Goal: Task Accomplishment & Management: Use online tool/utility

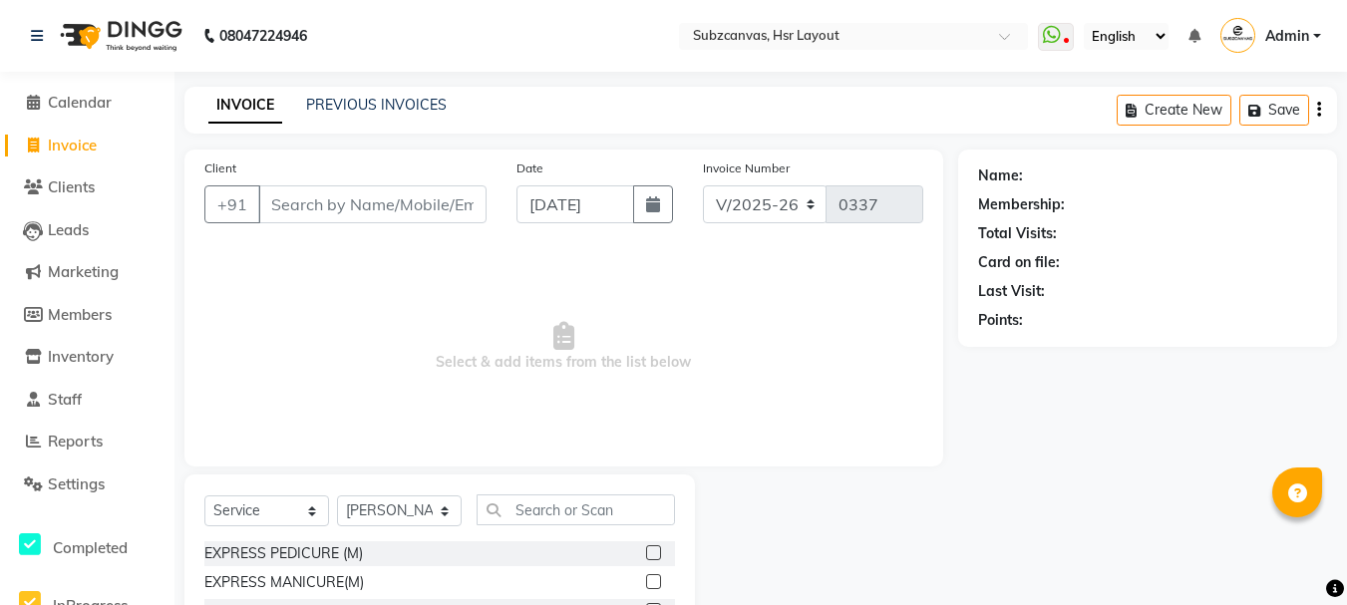
select select "4894"
select select "service"
select select "62848"
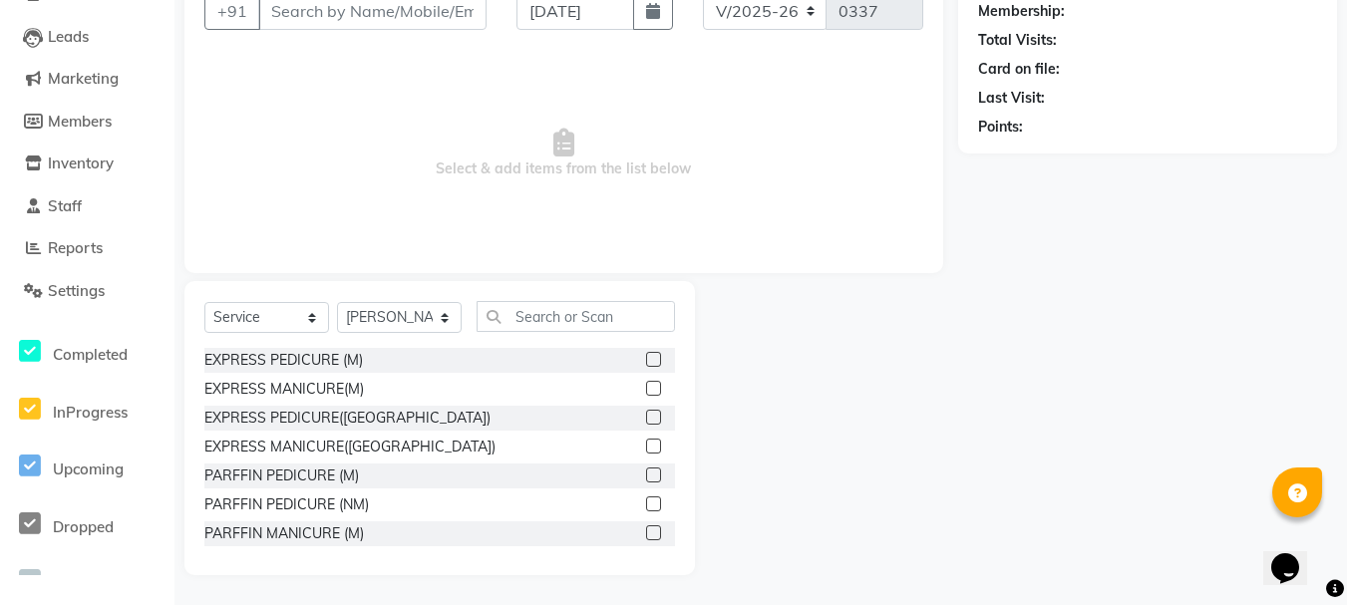
click at [613, 62] on span "Select & add items from the list below" at bounding box center [563, 153] width 719 height 199
click at [526, 321] on input "text" at bounding box center [576, 316] width 198 height 31
type input "f"
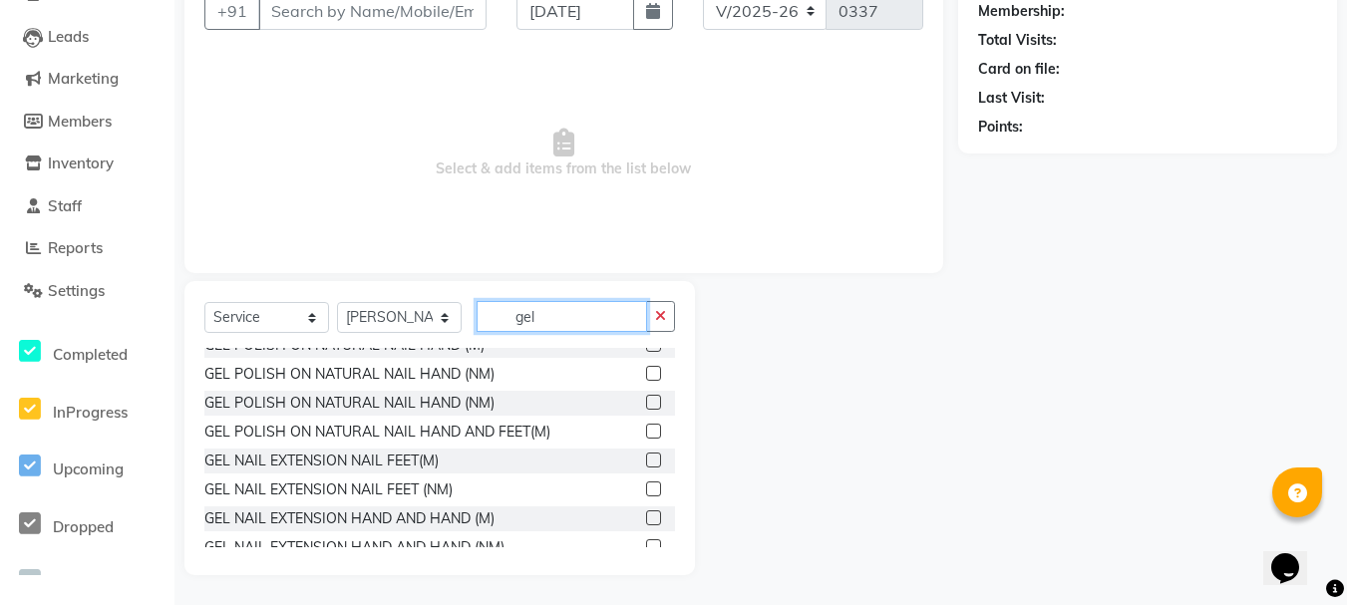
scroll to position [148, 0]
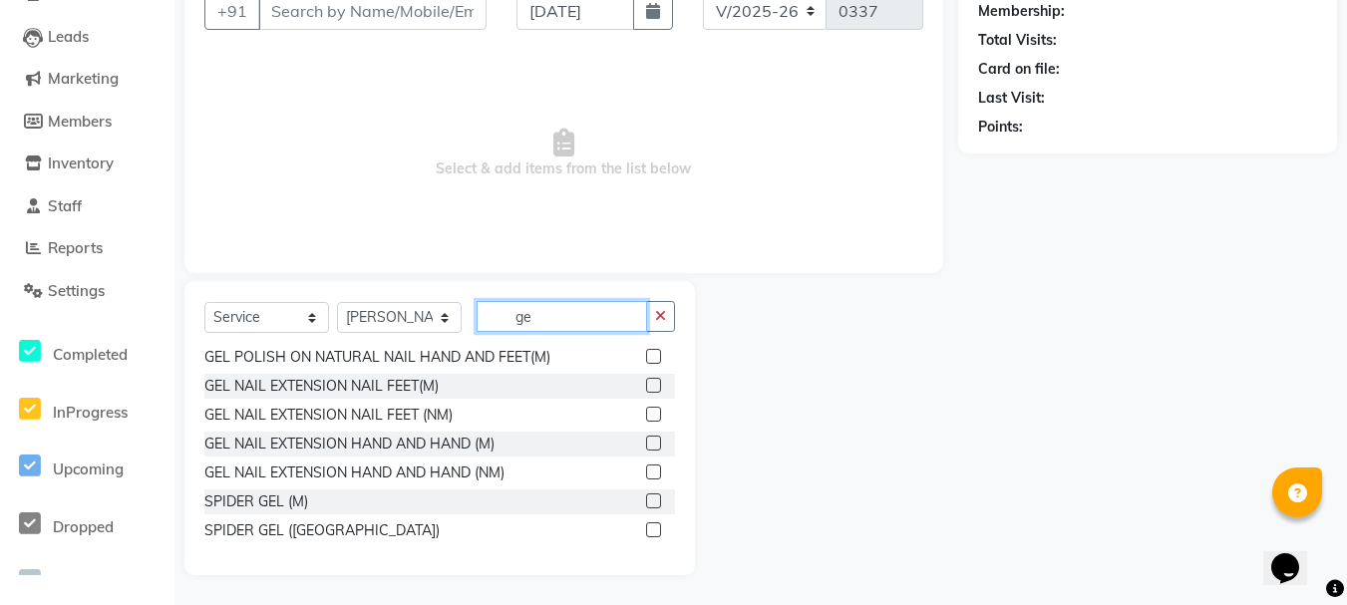
type input "g"
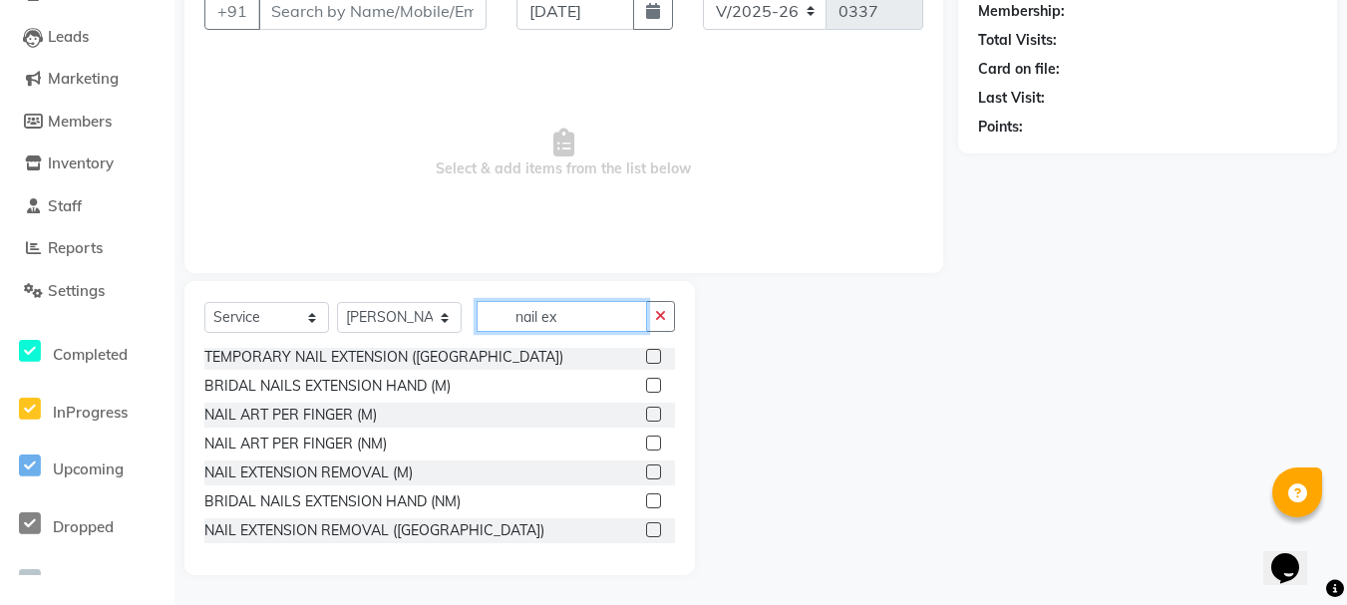
scroll to position [205, 0]
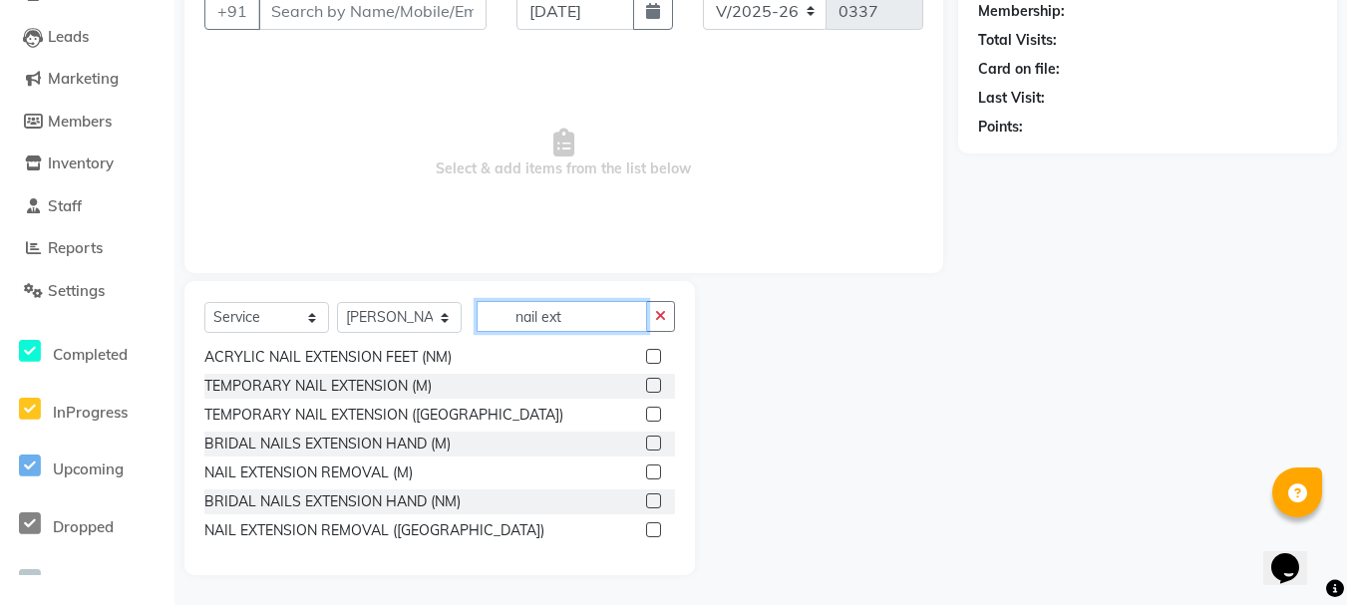
type input "nail ext"
click at [646, 525] on label at bounding box center [653, 530] width 15 height 15
click at [646, 525] on input "checkbox" at bounding box center [652, 531] width 13 height 13
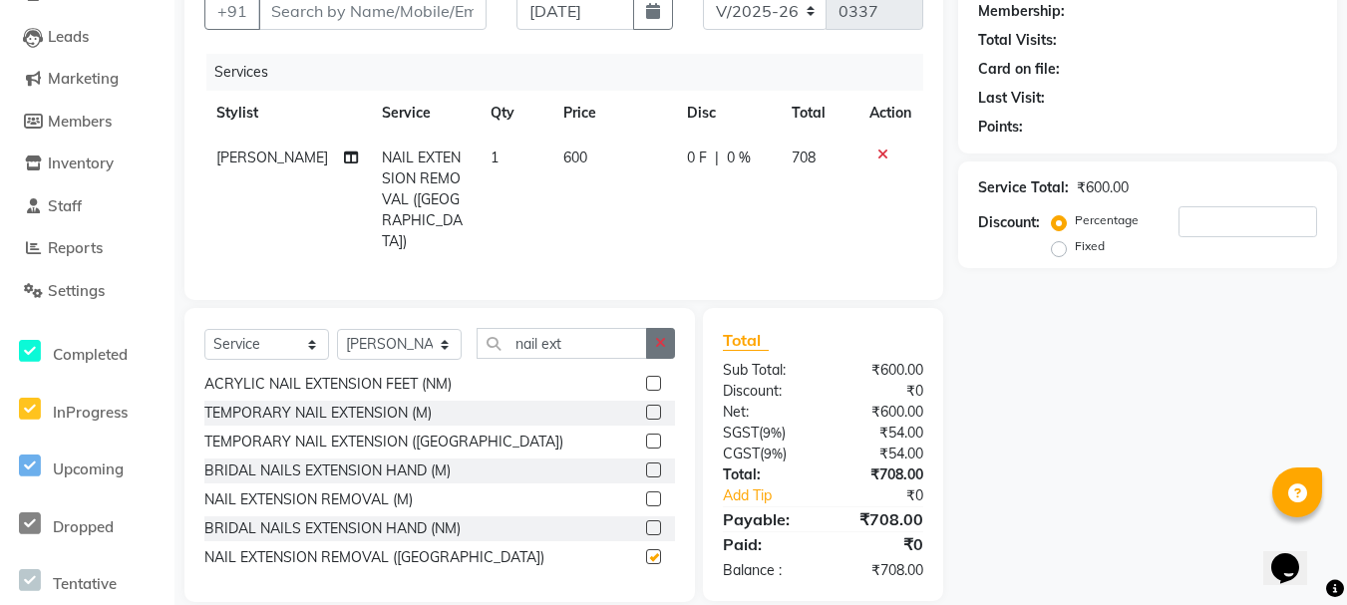
checkbox input "false"
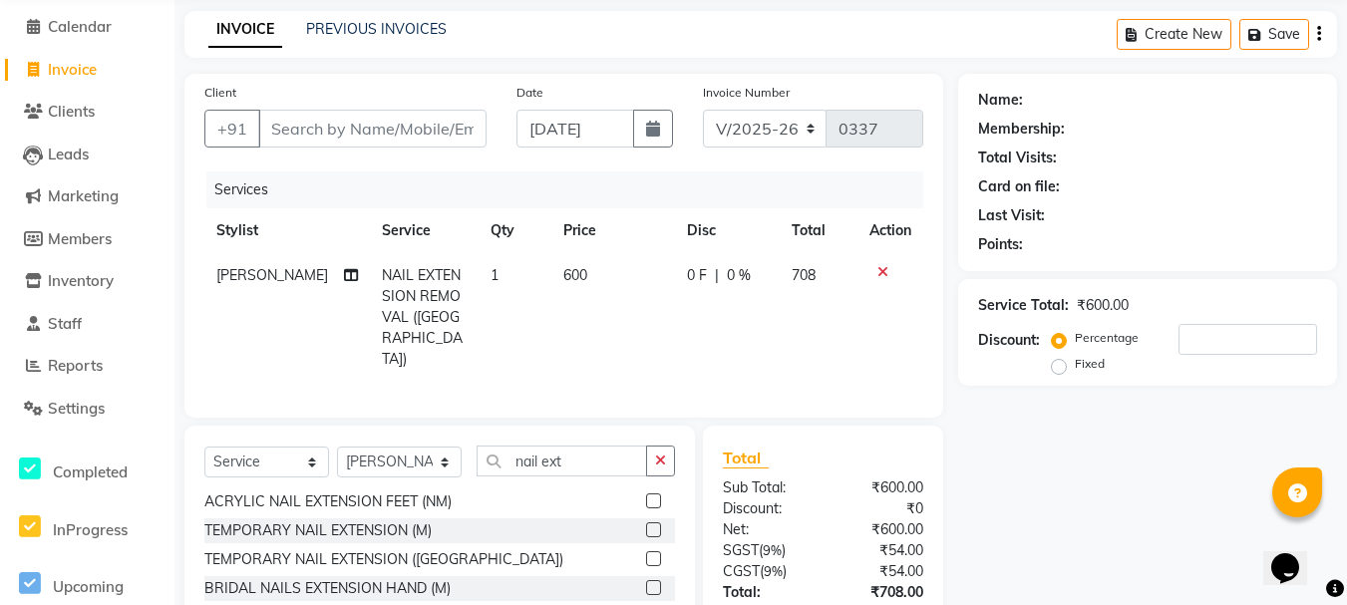
scroll to position [0, 0]
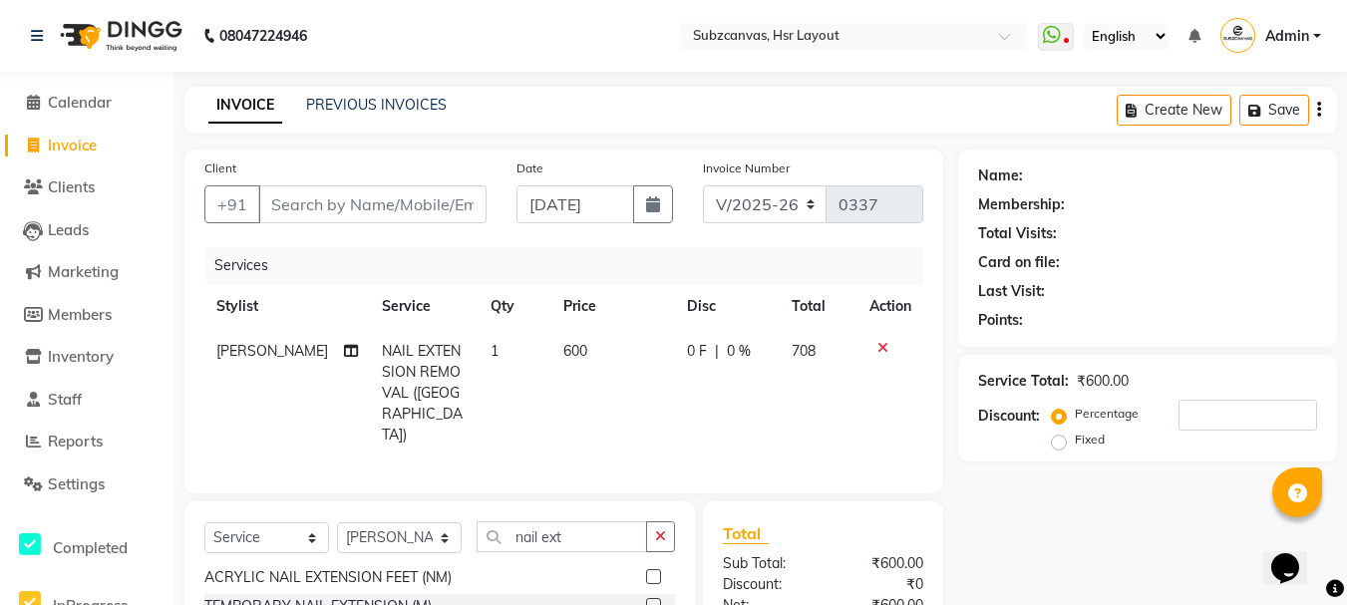
click at [580, 351] on td "600" at bounding box center [614, 393] width 124 height 129
select select "62848"
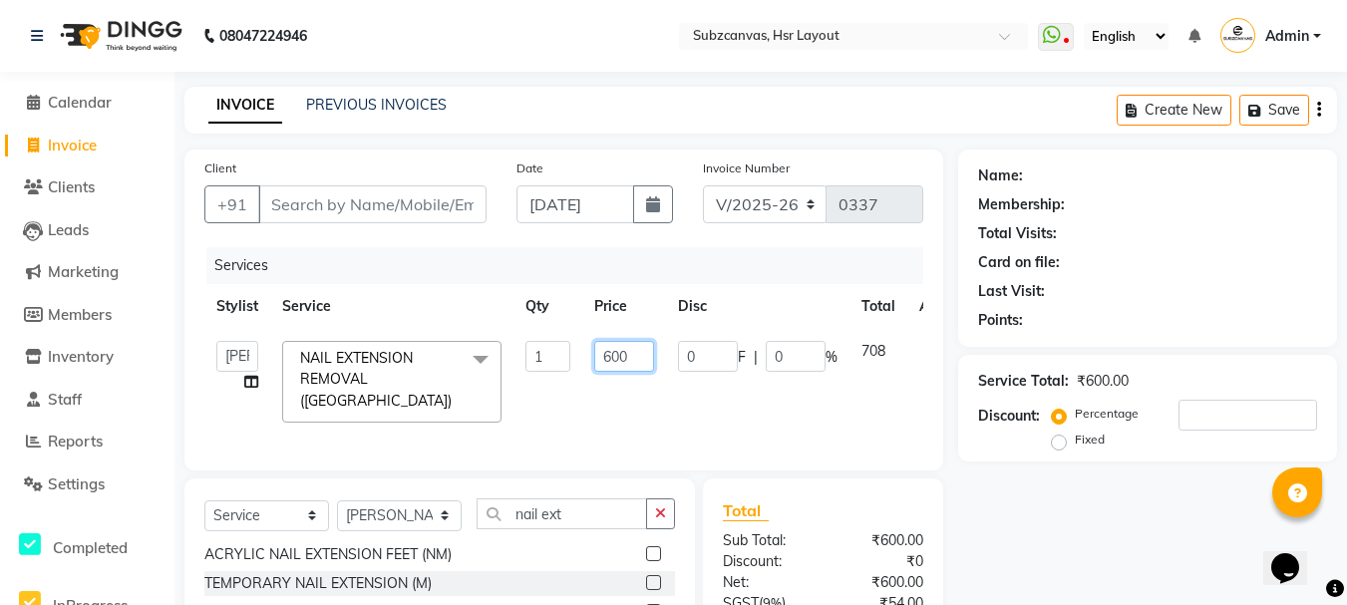
click at [646, 349] on input "600" at bounding box center [624, 356] width 60 height 31
type input "6"
type input "500"
click at [292, 214] on input "Client" at bounding box center [372, 205] width 228 height 38
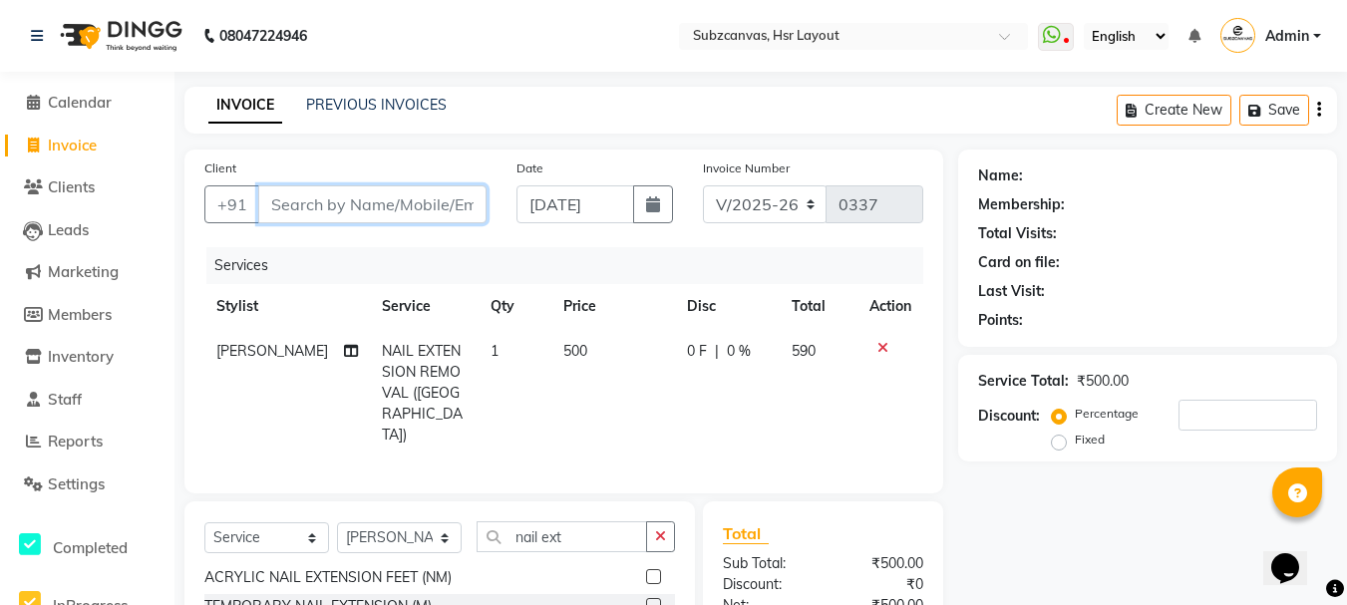
type input "l"
type input "0"
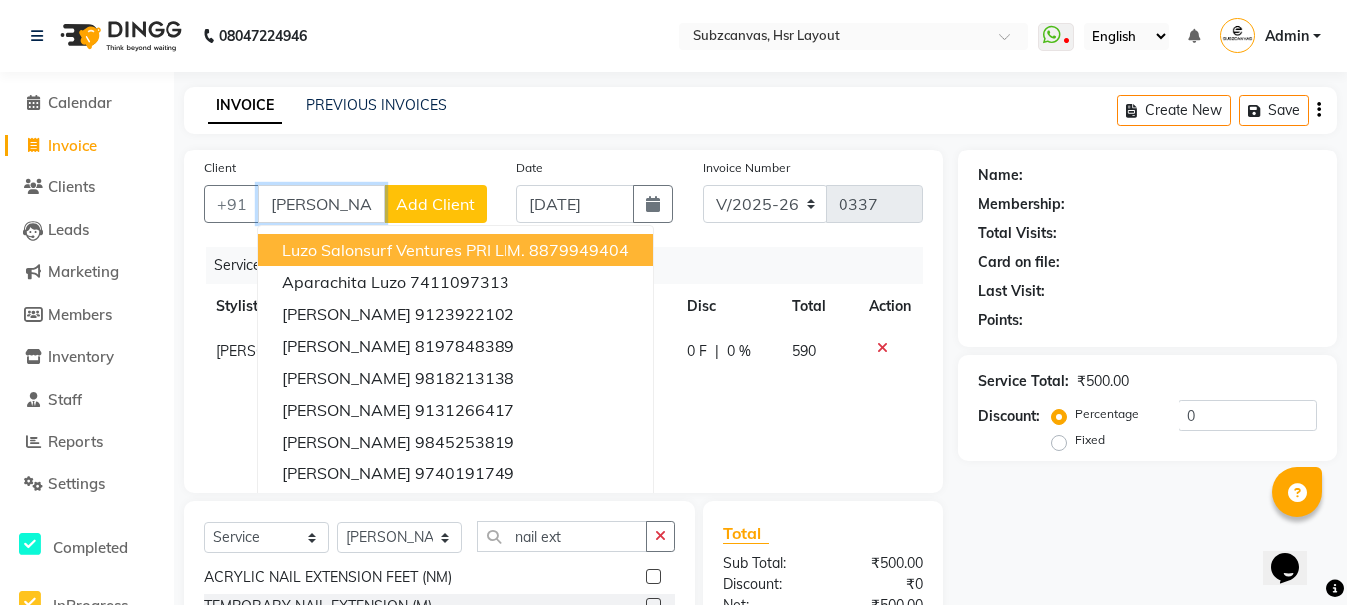
click at [474, 261] on button "Luzo Salonsurf Ventures PRI LIM. 8879949404" at bounding box center [455, 250] width 395 height 32
type input "8879949404"
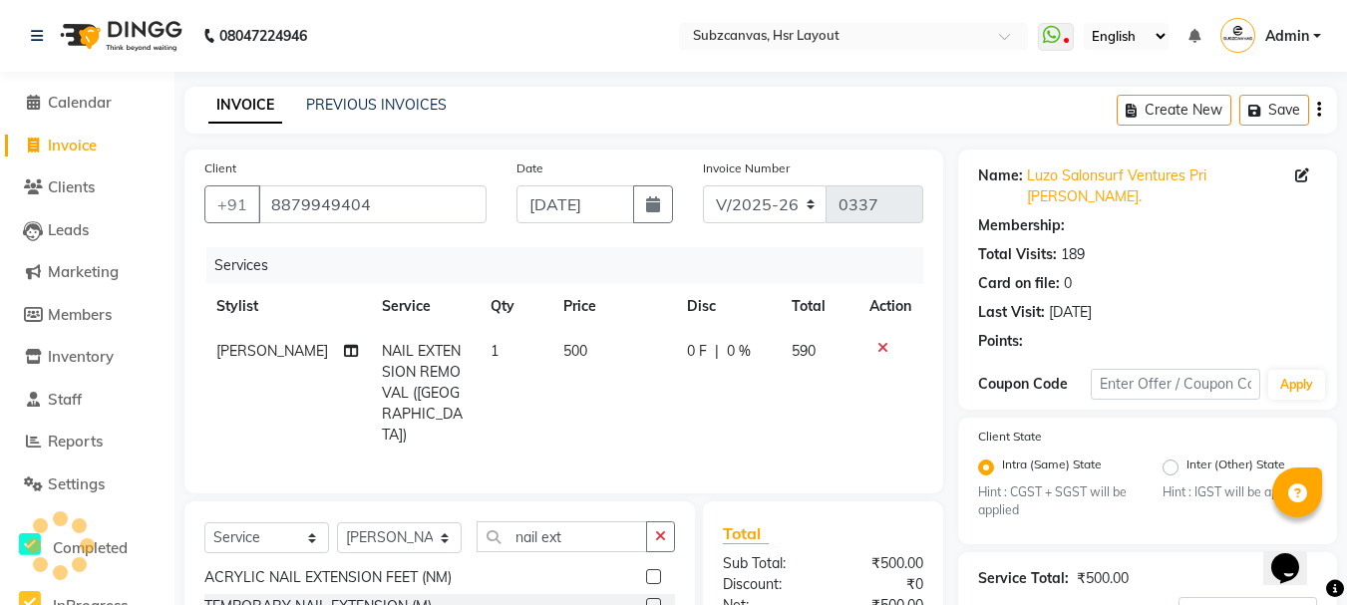
radio input "false"
radio input "true"
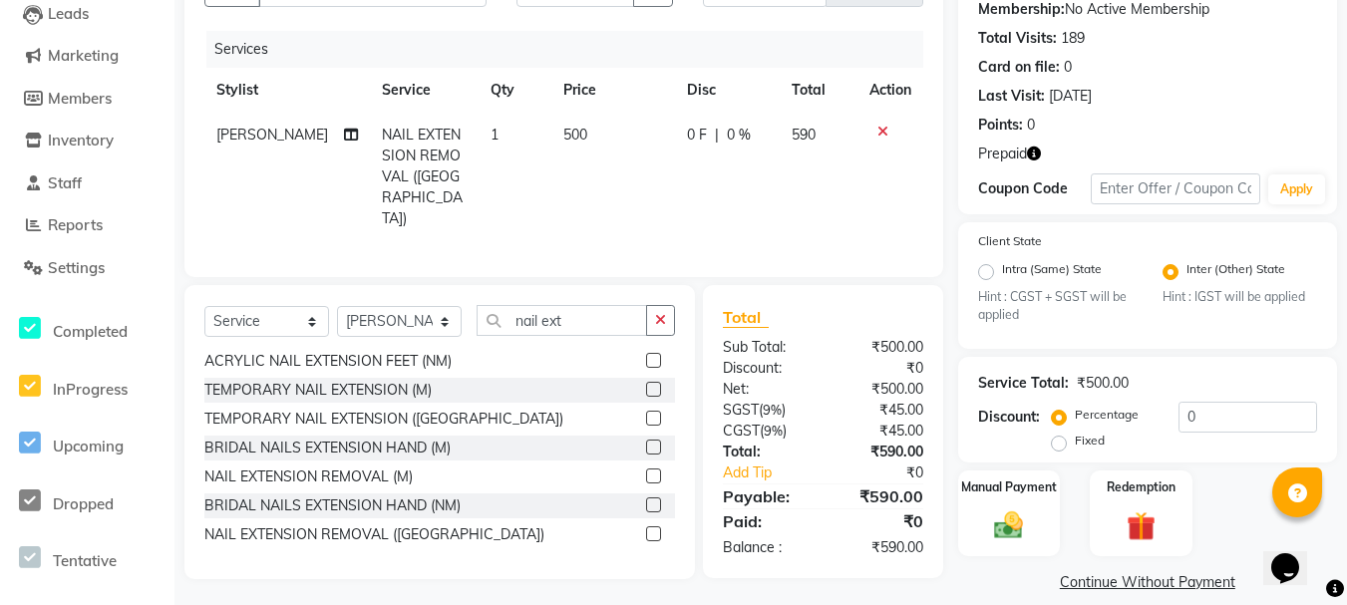
scroll to position [217, 0]
click at [1134, 508] on img at bounding box center [1141, 526] width 49 height 37
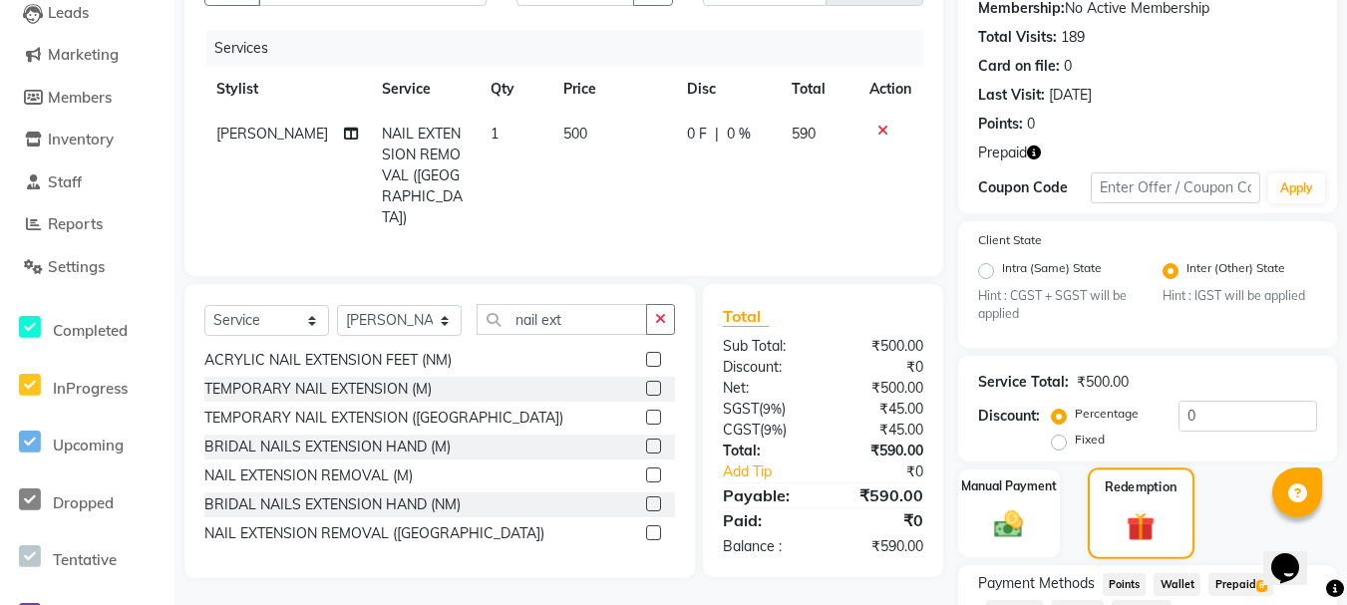
scroll to position [423, 0]
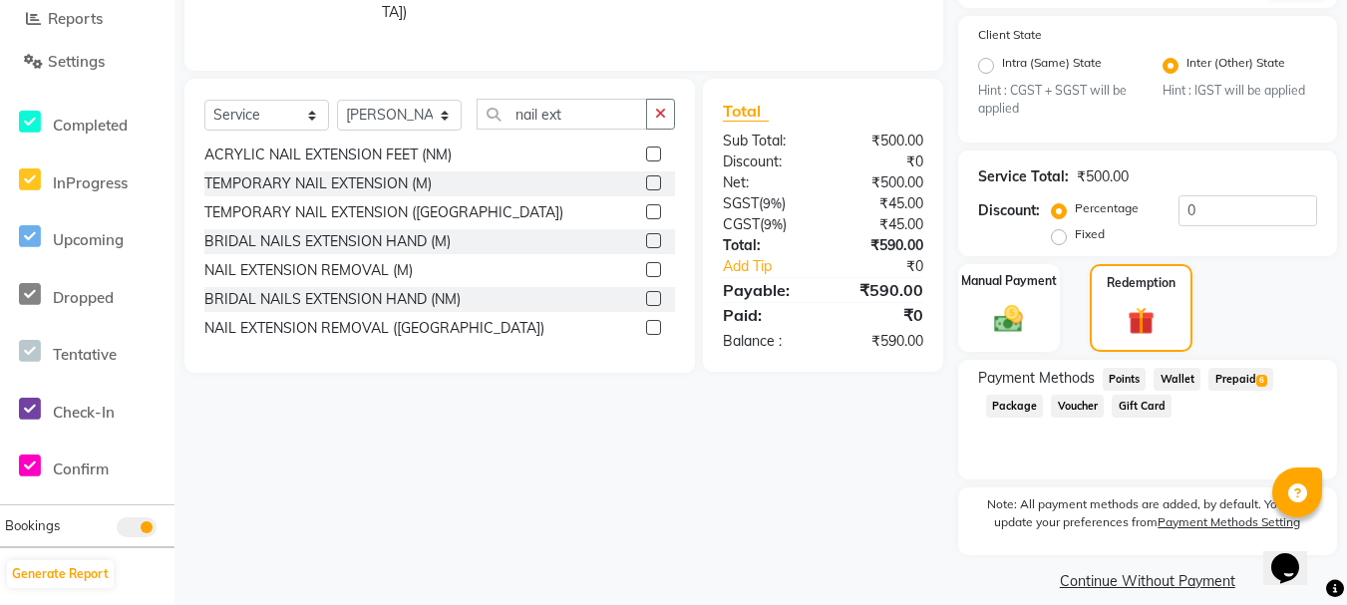
click at [1219, 368] on span "Prepaid 6" at bounding box center [1241, 379] width 65 height 23
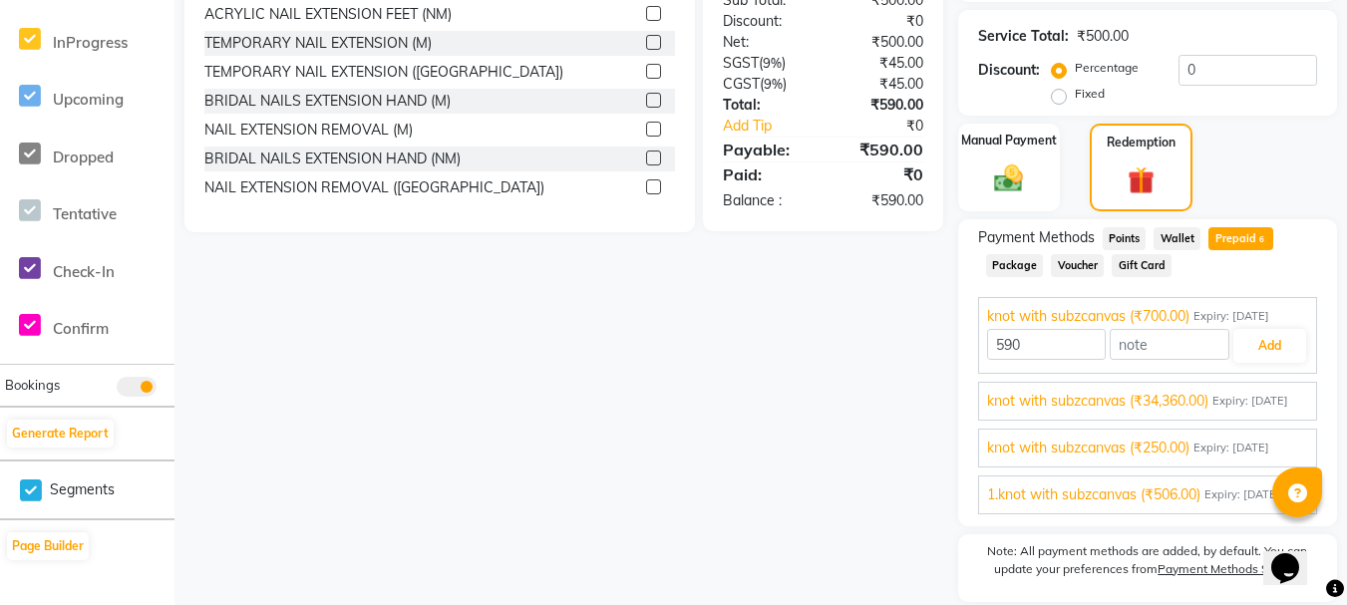
scroll to position [610, 0]
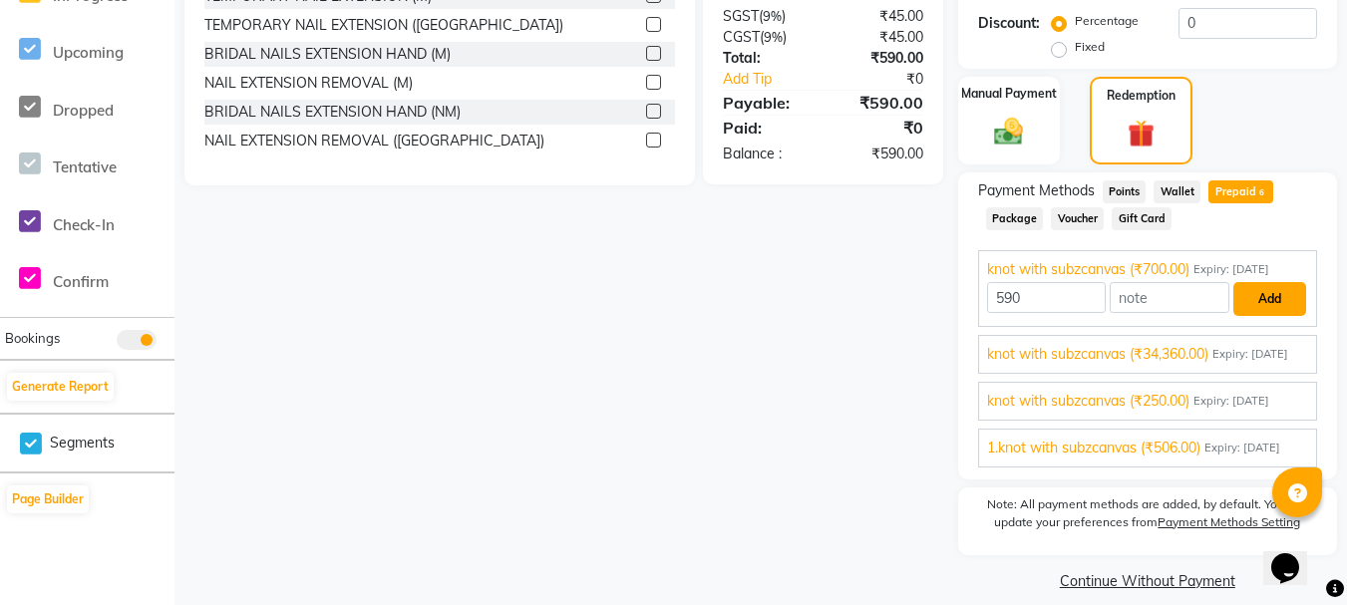
click at [1244, 297] on button "Add" at bounding box center [1270, 299] width 73 height 34
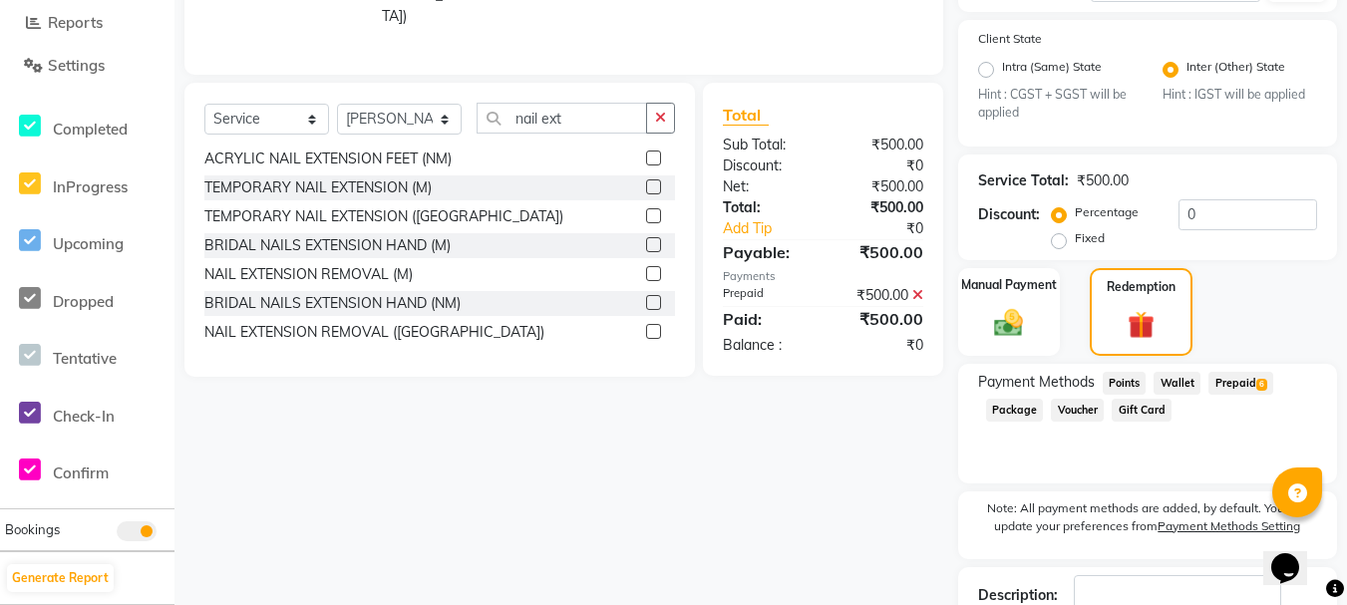
scroll to position [536, 0]
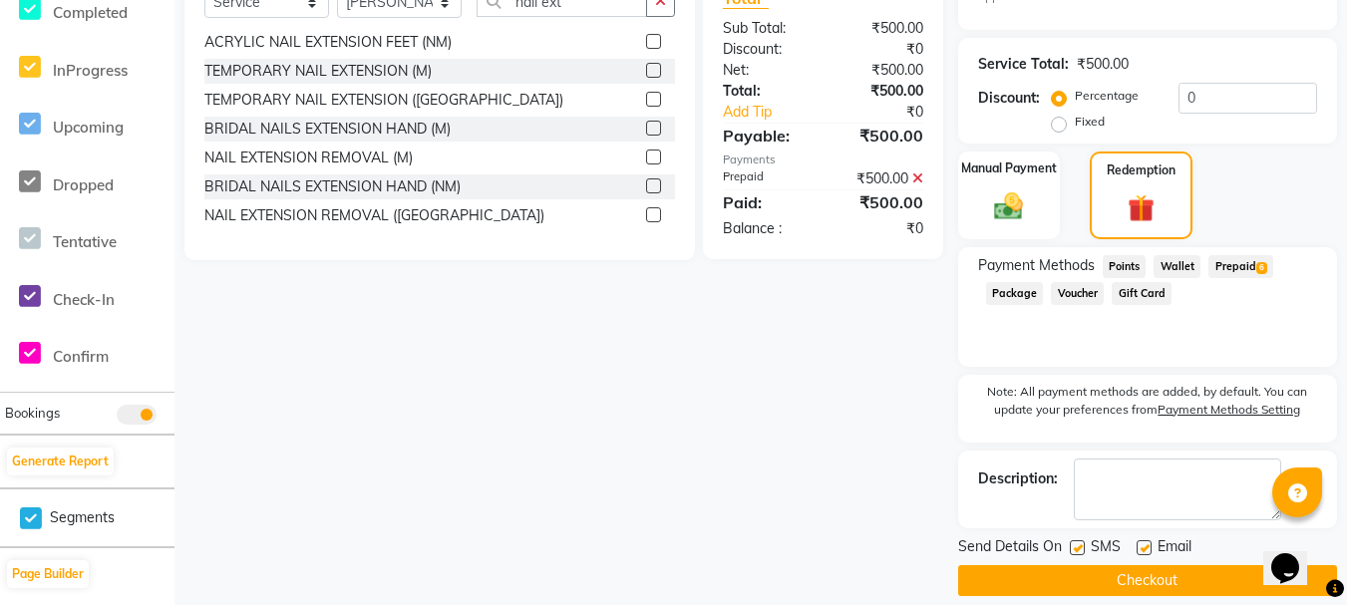
click at [1123, 566] on button "Checkout" at bounding box center [1147, 581] width 379 height 31
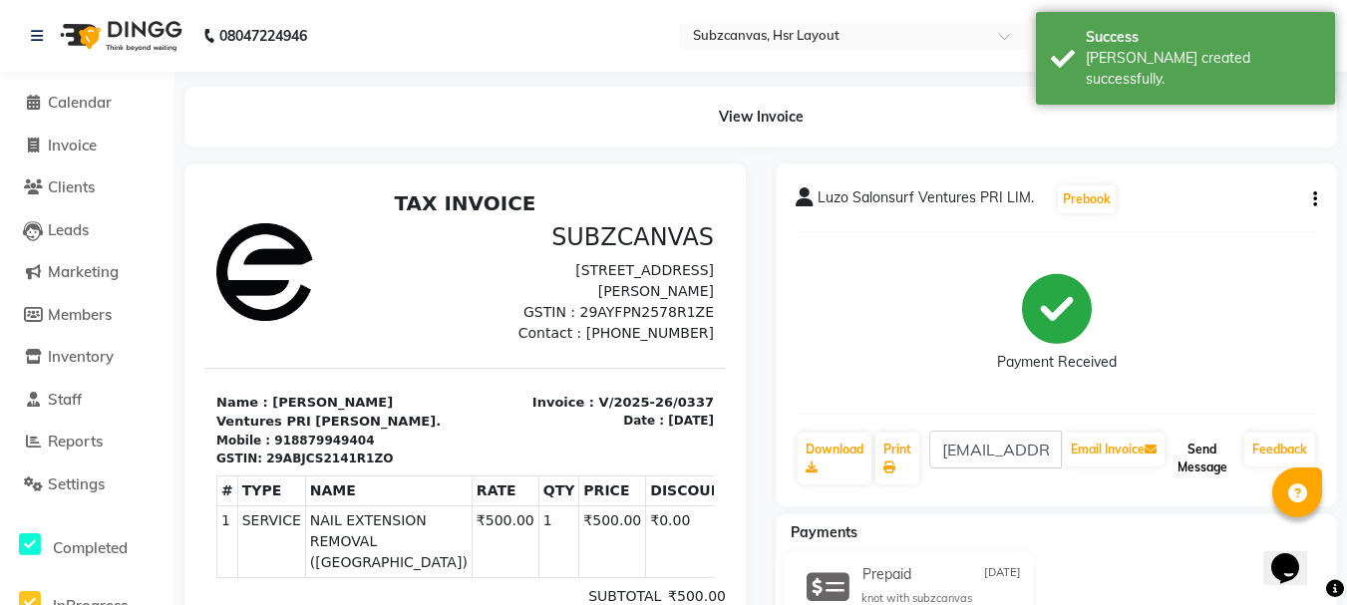
click at [1200, 466] on button "Send Message" at bounding box center [1203, 459] width 68 height 52
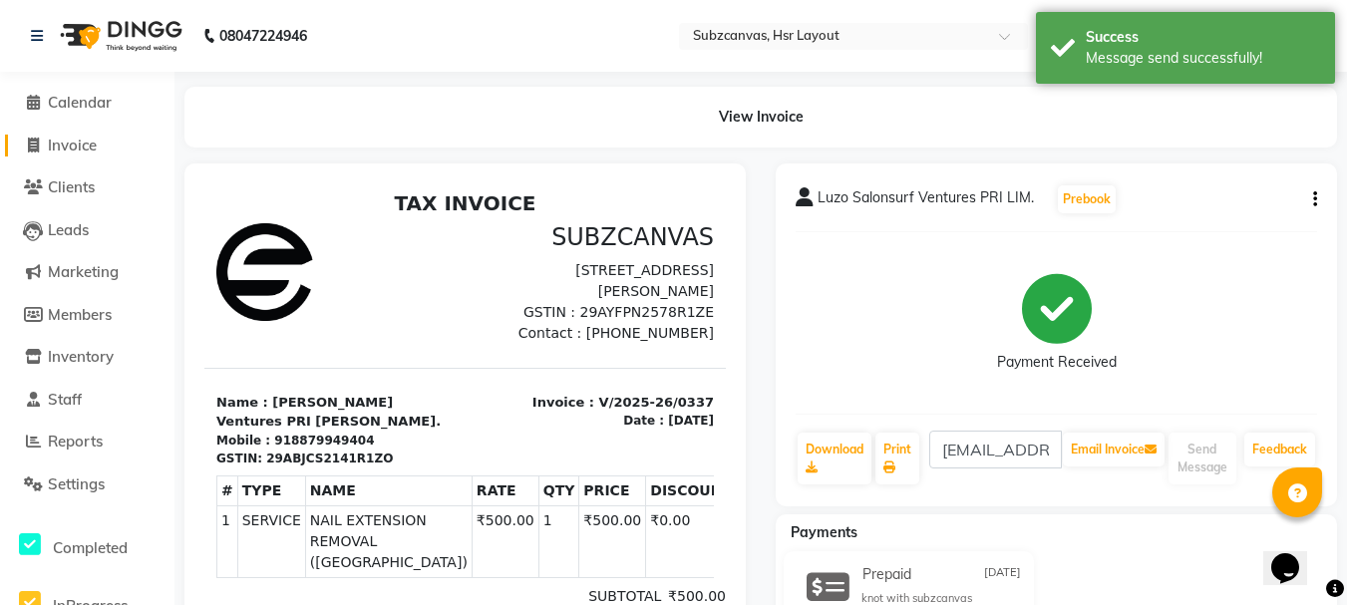
click at [87, 152] on span "Invoice" at bounding box center [72, 145] width 49 height 19
select select "service"
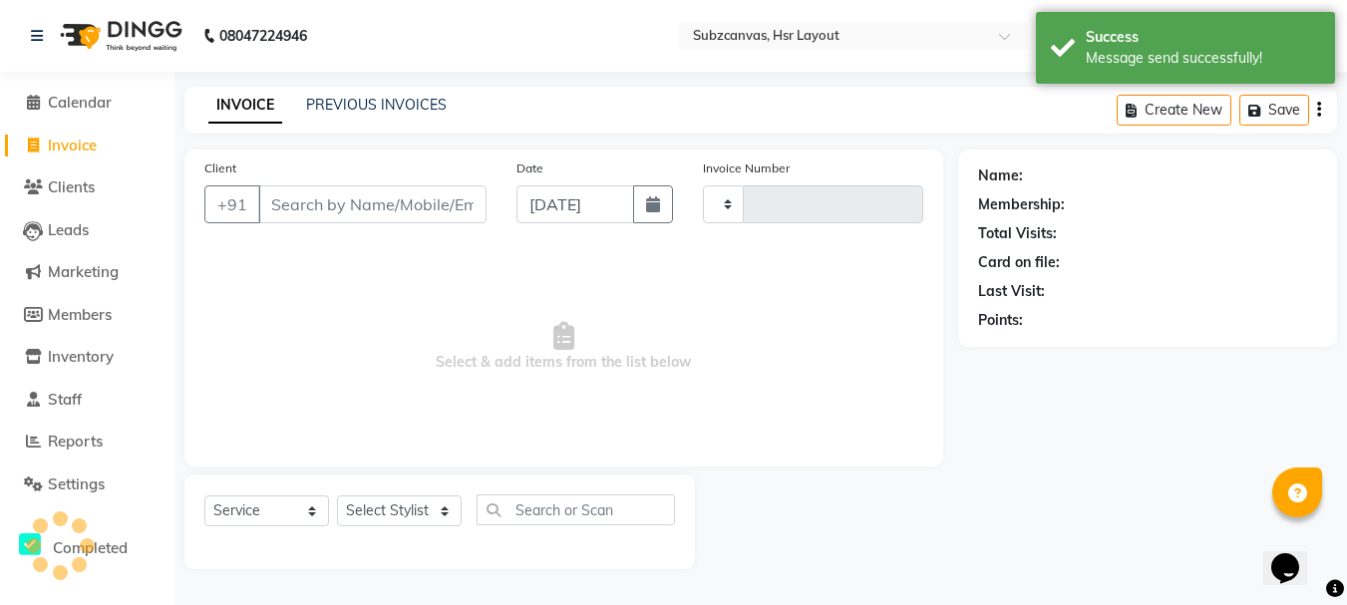
type input "0338"
select select "4894"
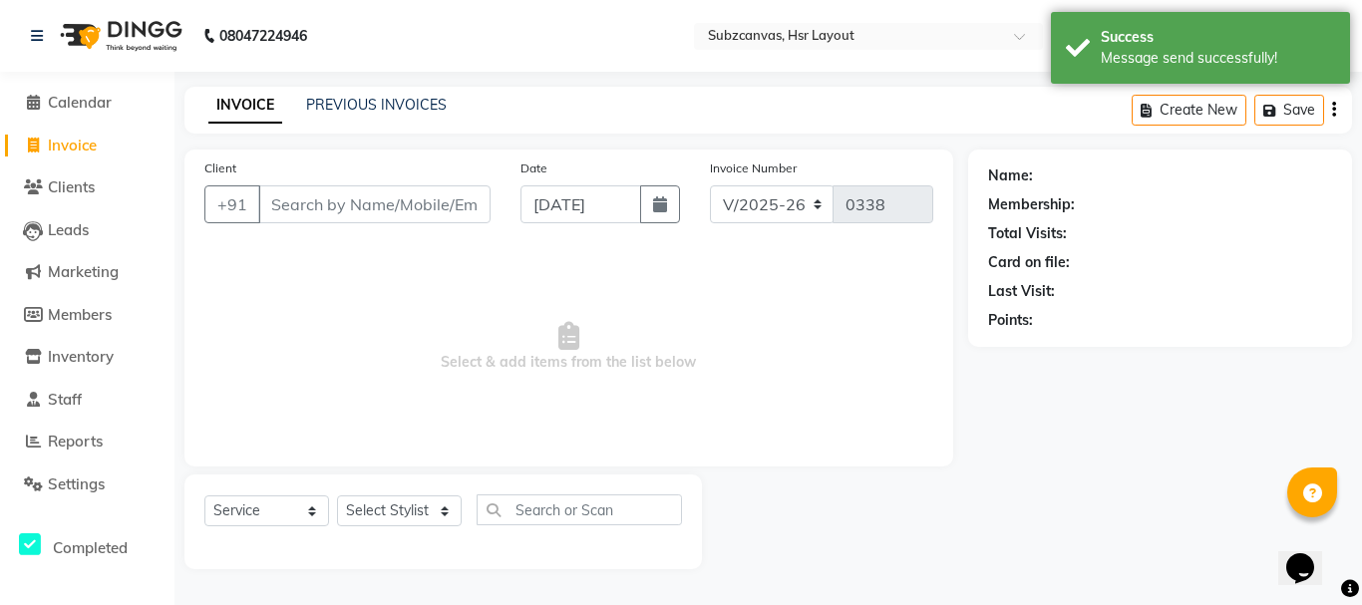
click at [578, 0] on nav "08047224946 Select Location × Subzcanvas, Hsr Layout WhatsApp Status ✕ Status: …" at bounding box center [681, 36] width 1362 height 72
